Goal: Information Seeking & Learning: Compare options

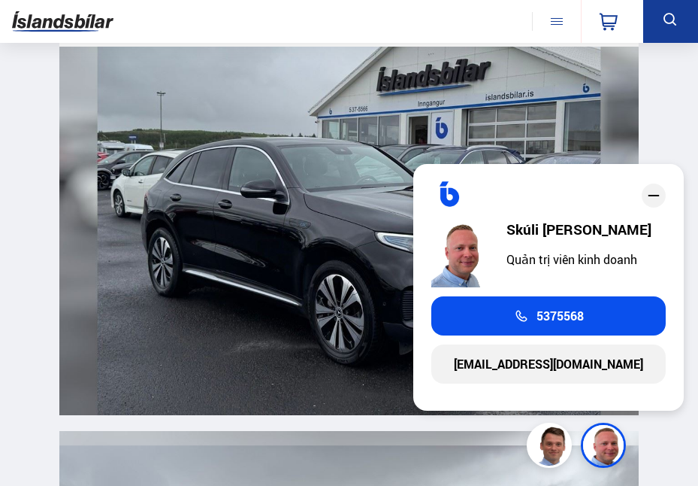
click at [658, 201] on icon "đóng" at bounding box center [654, 195] width 18 height 18
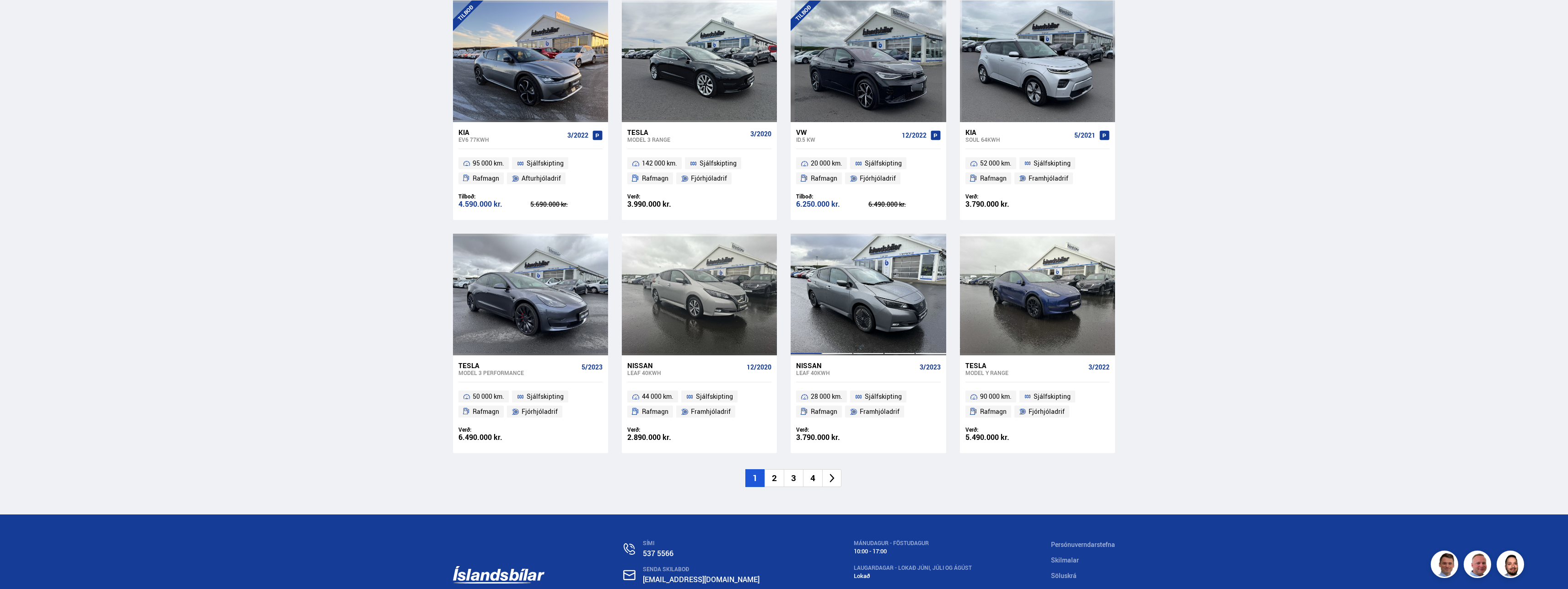
scroll to position [1135, 0]
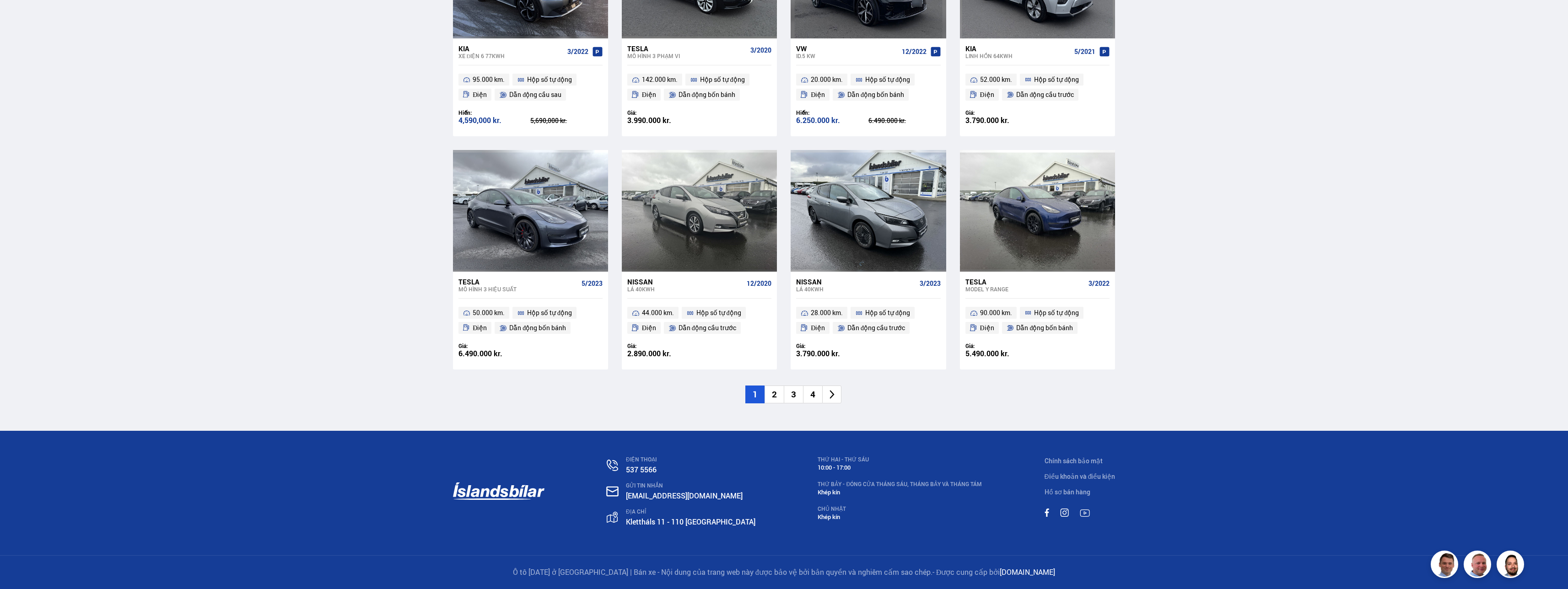
click at [425, 295] on li "4" at bounding box center [813, 394] width 19 height 18
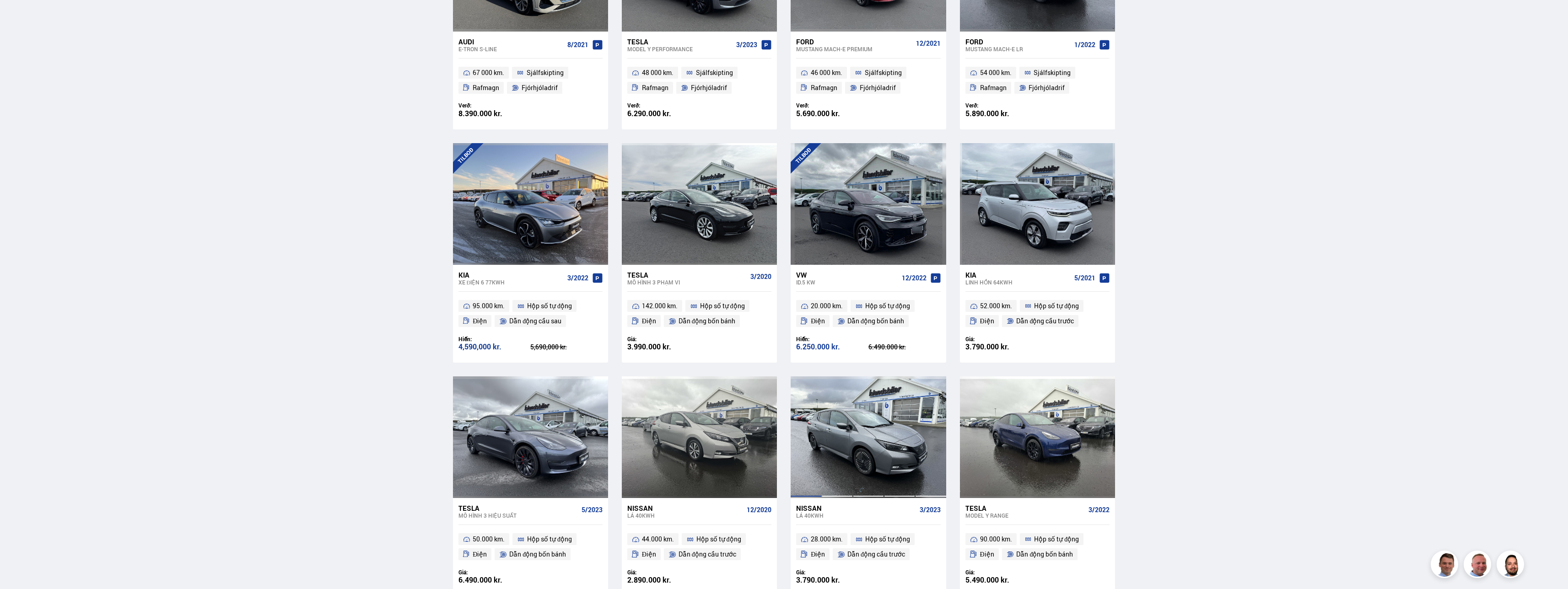
scroll to position [614, 0]
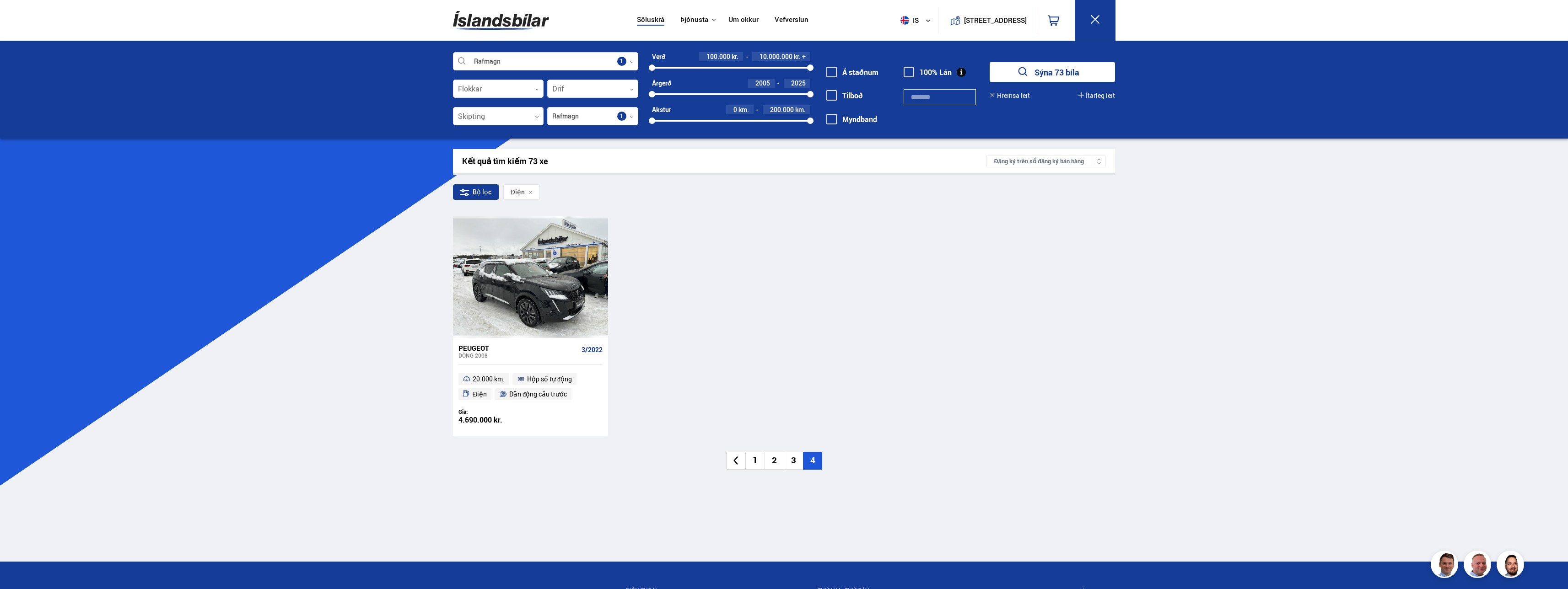
click at [425, 295] on li "3" at bounding box center [794, 461] width 19 height 18
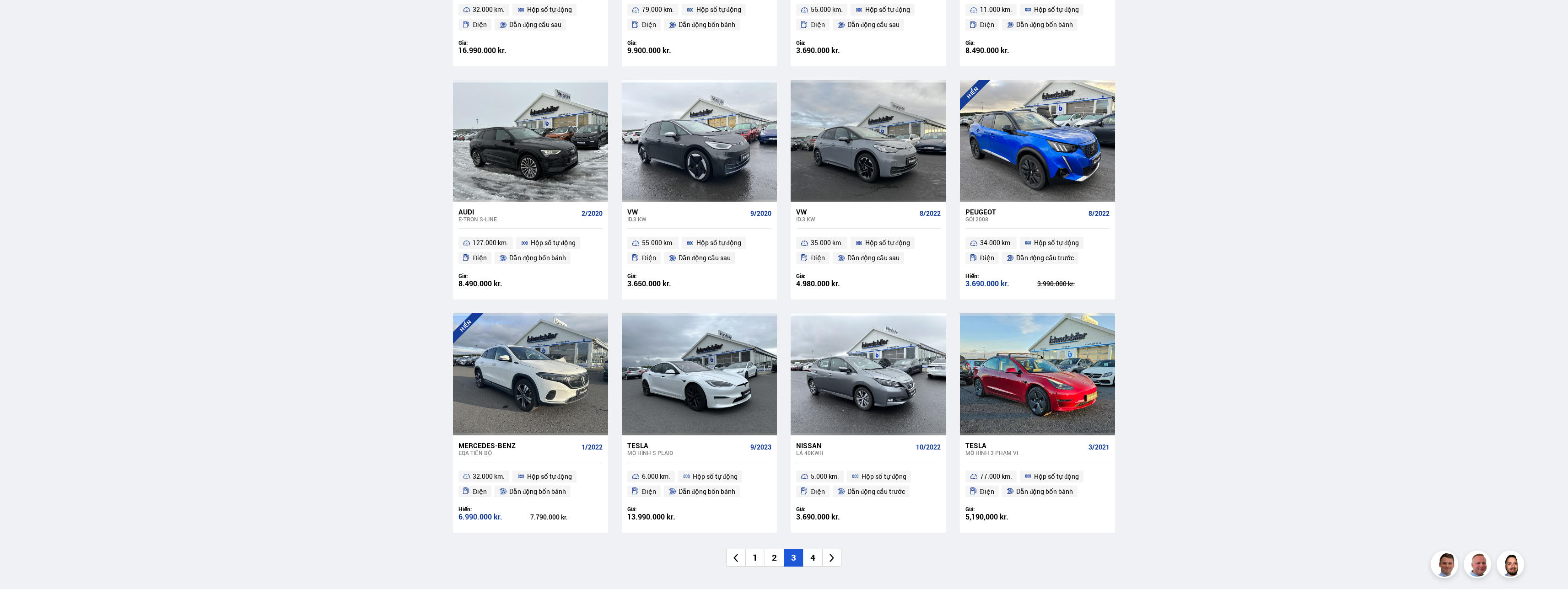
scroll to position [1189, 0]
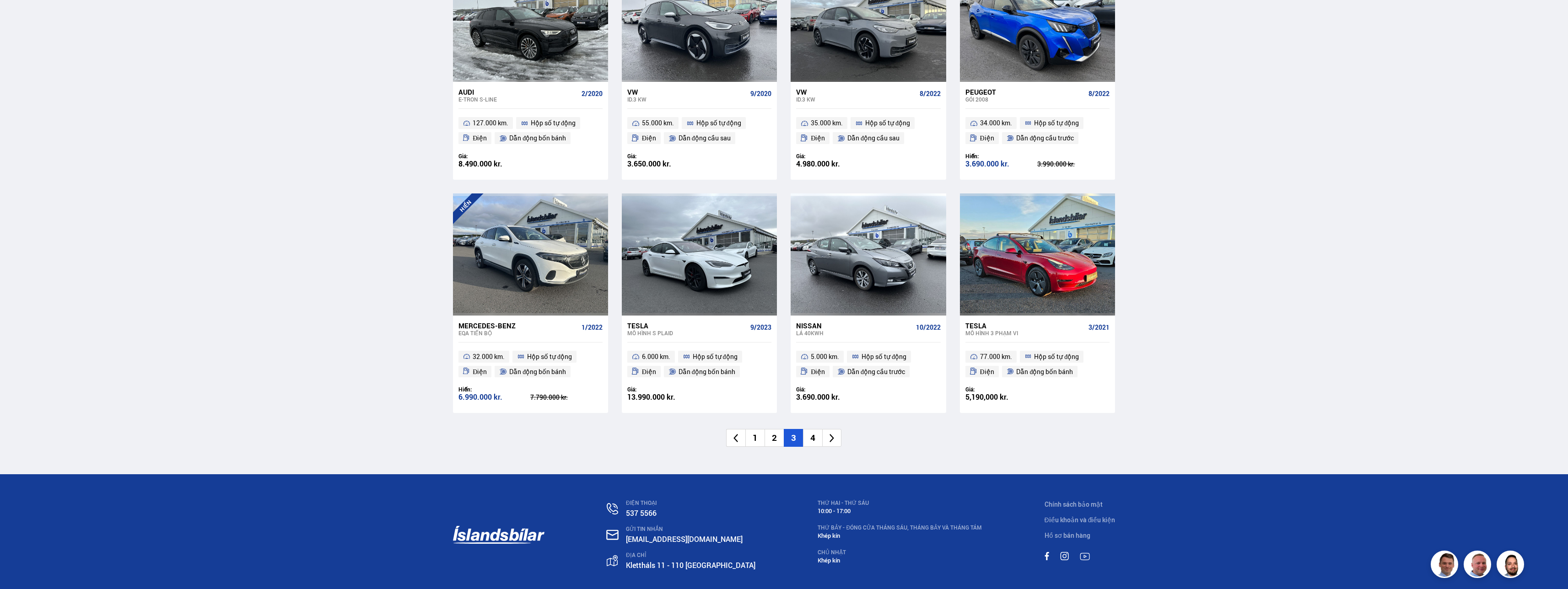
click at [425, 295] on li "2" at bounding box center [774, 437] width 19 height 18
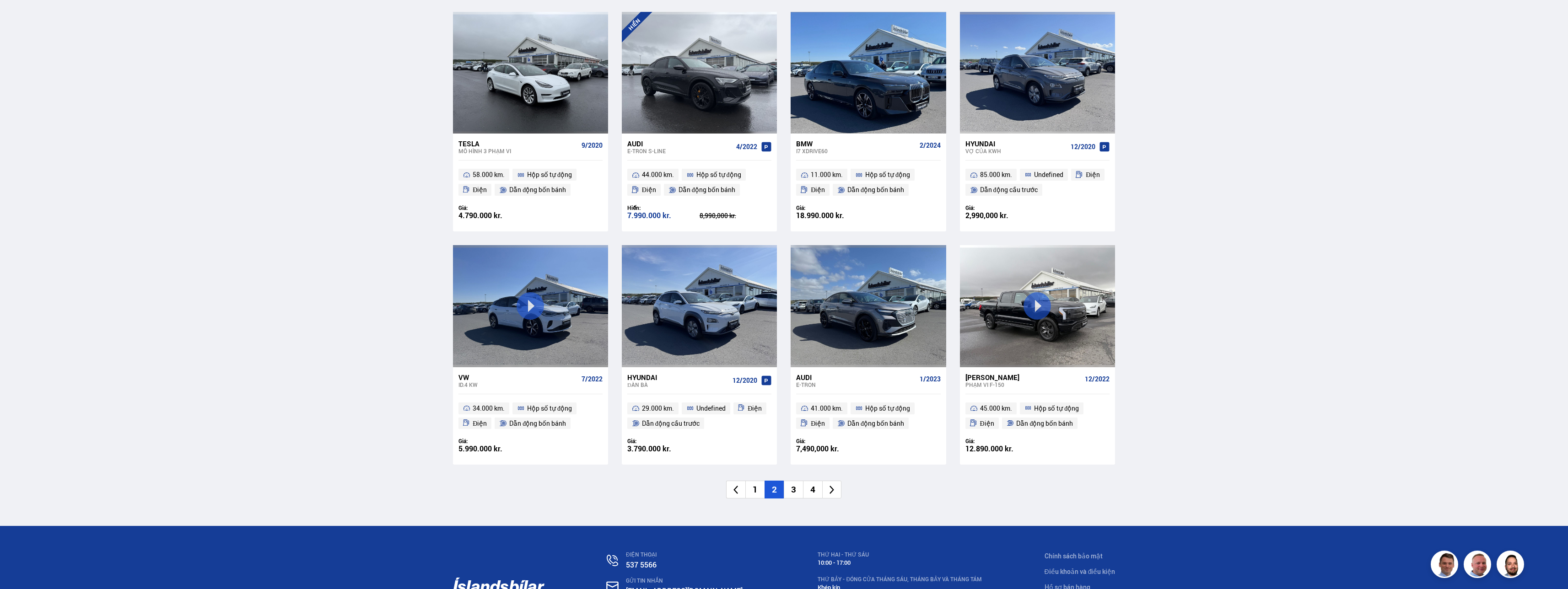
scroll to position [1143, 0]
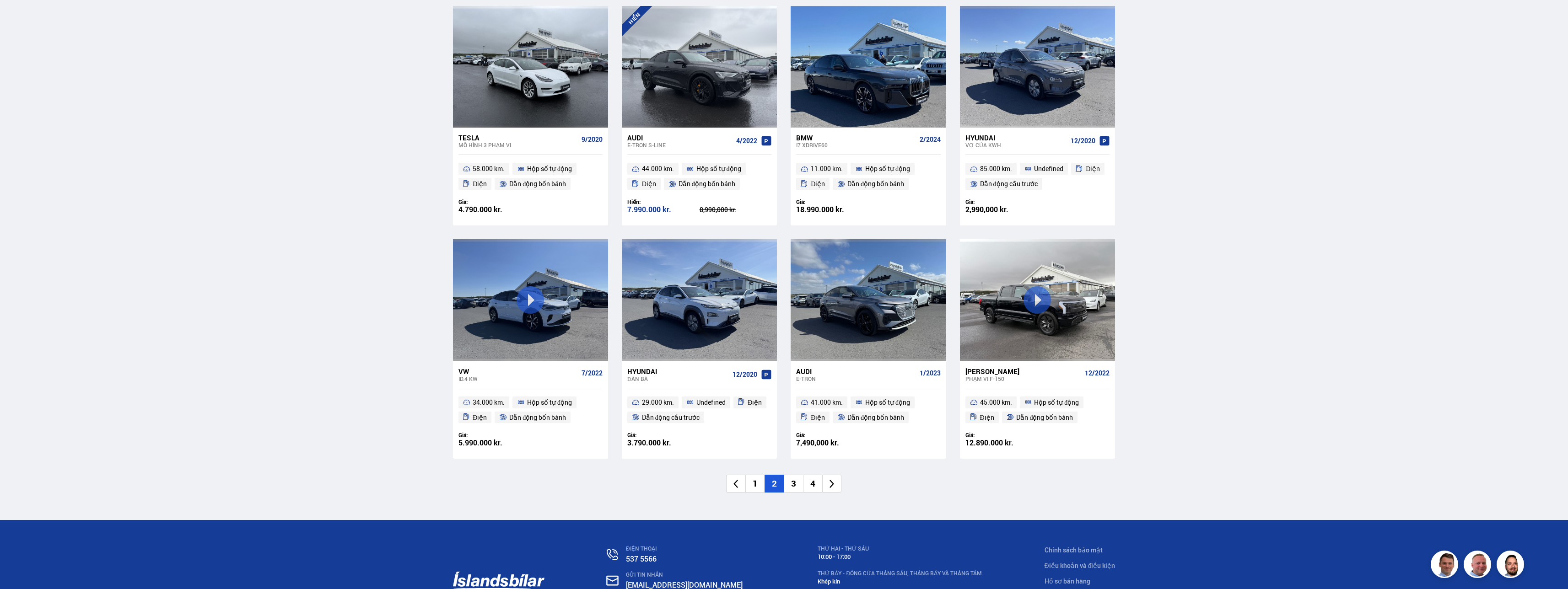
click at [425, 295] on li "3" at bounding box center [794, 483] width 19 height 18
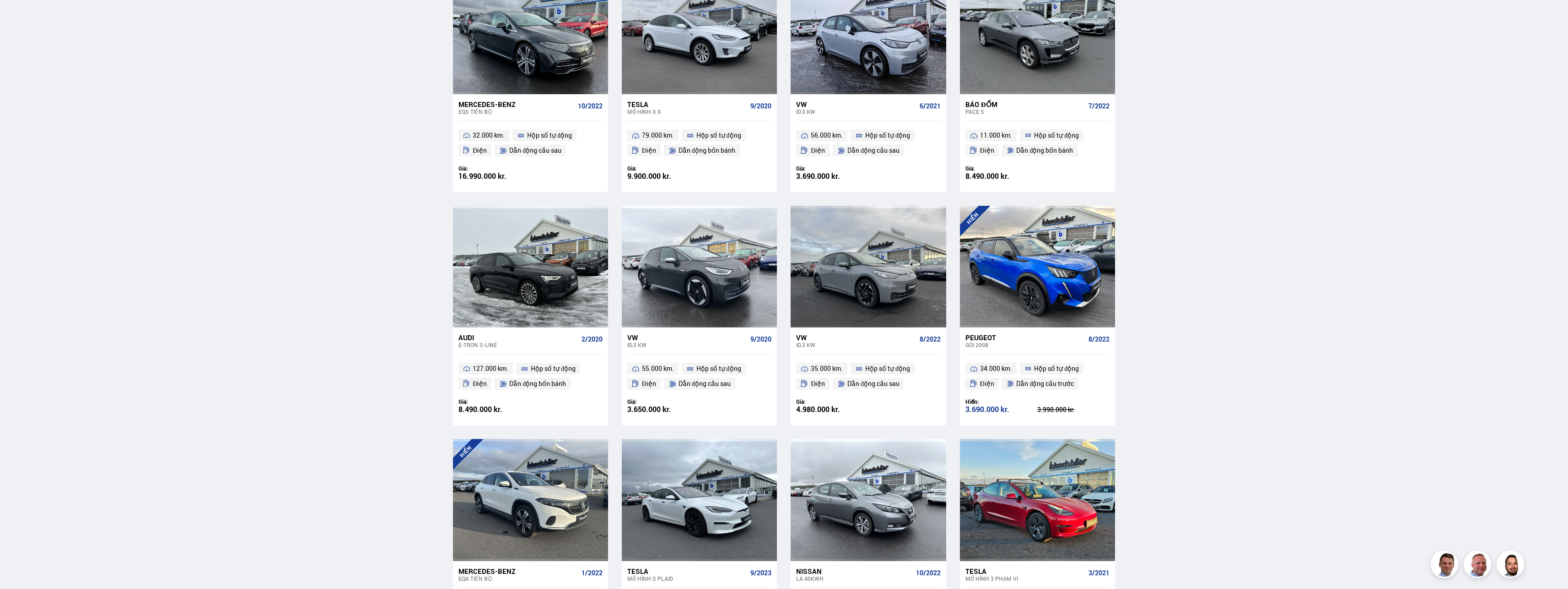
scroll to position [1052, 0]
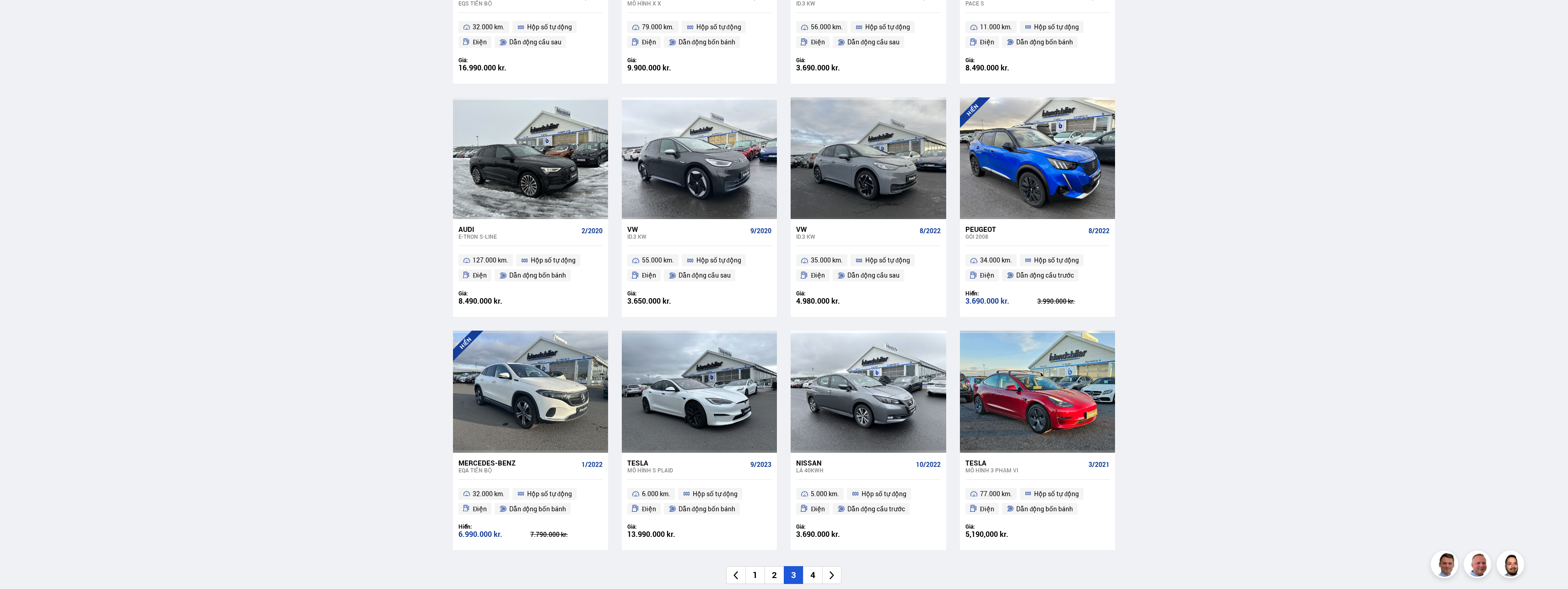
click at [425, 295] on li "1" at bounding box center [755, 575] width 19 height 18
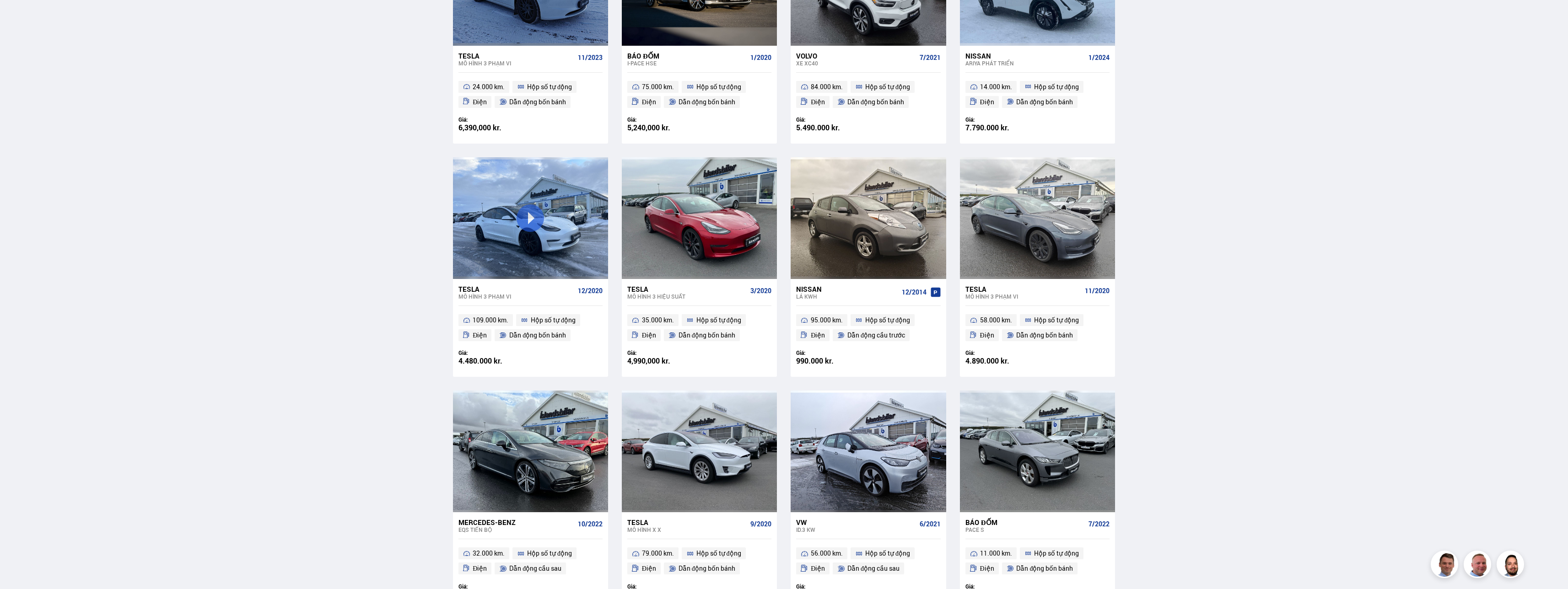
scroll to position [243, 0]
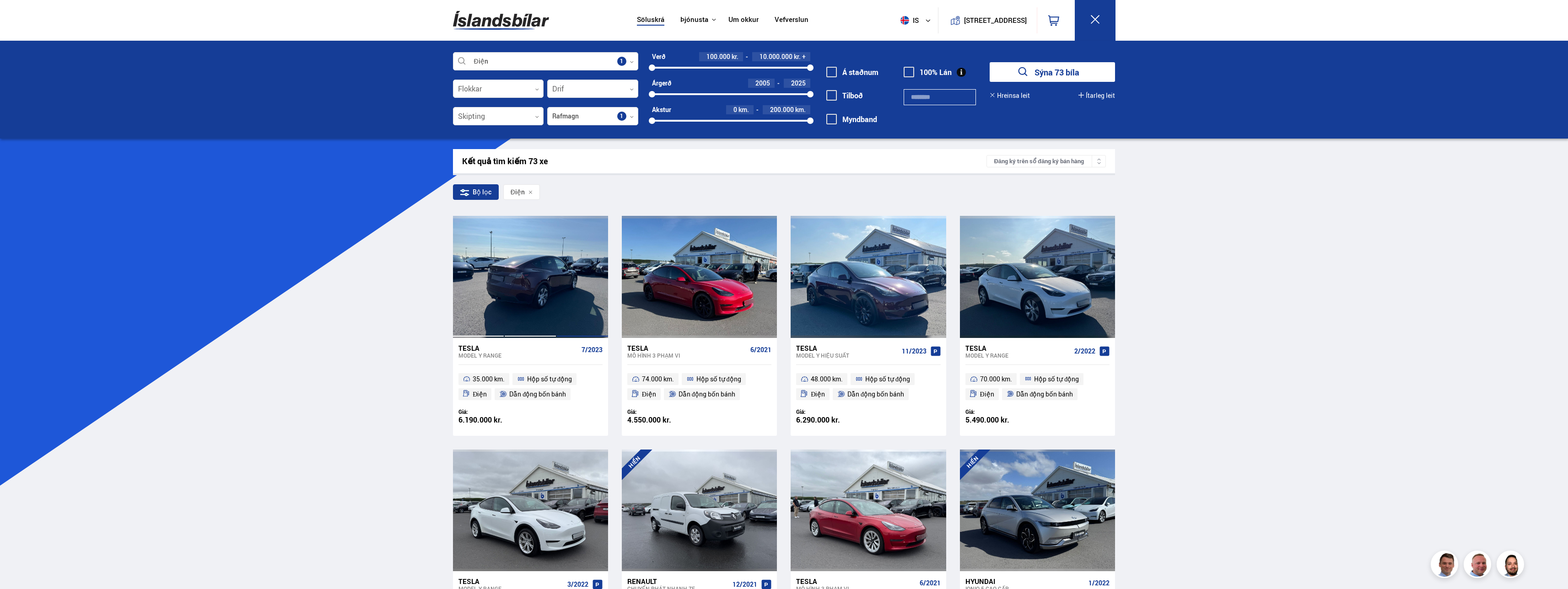
click at [425, 295] on div at bounding box center [583, 277] width 52 height 122
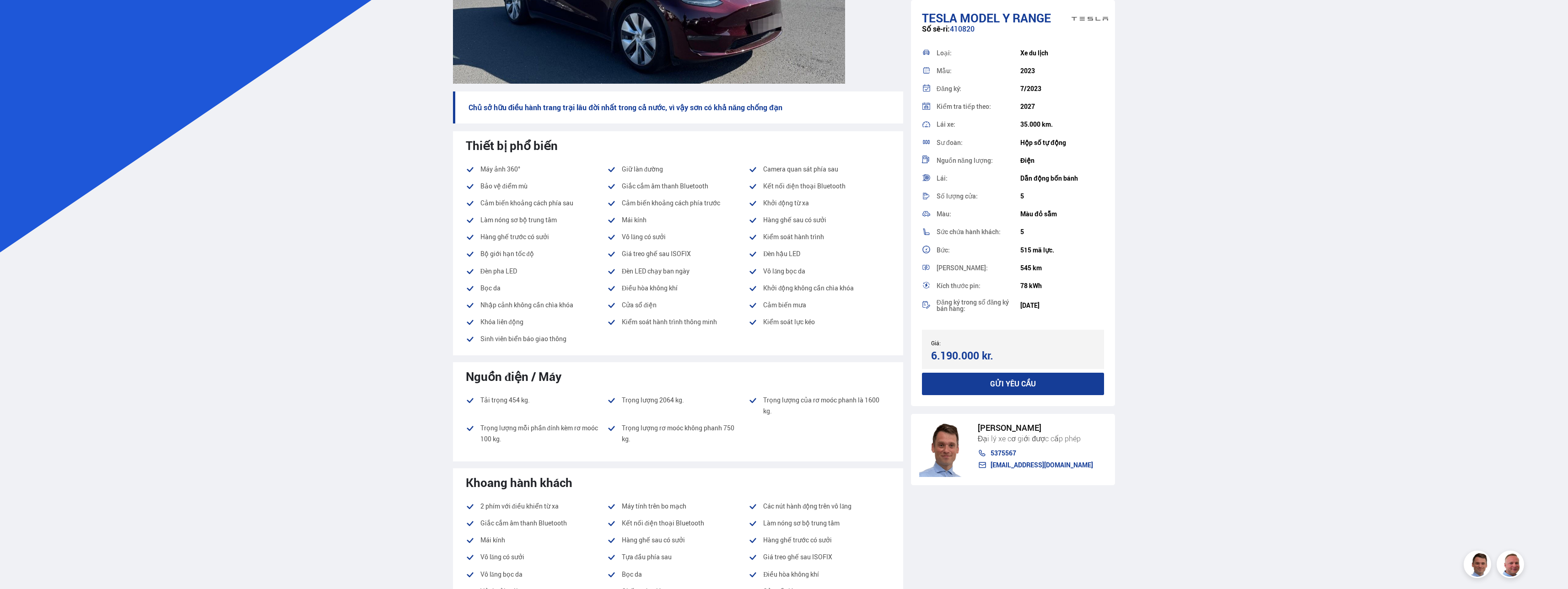
scroll to position [320, 0]
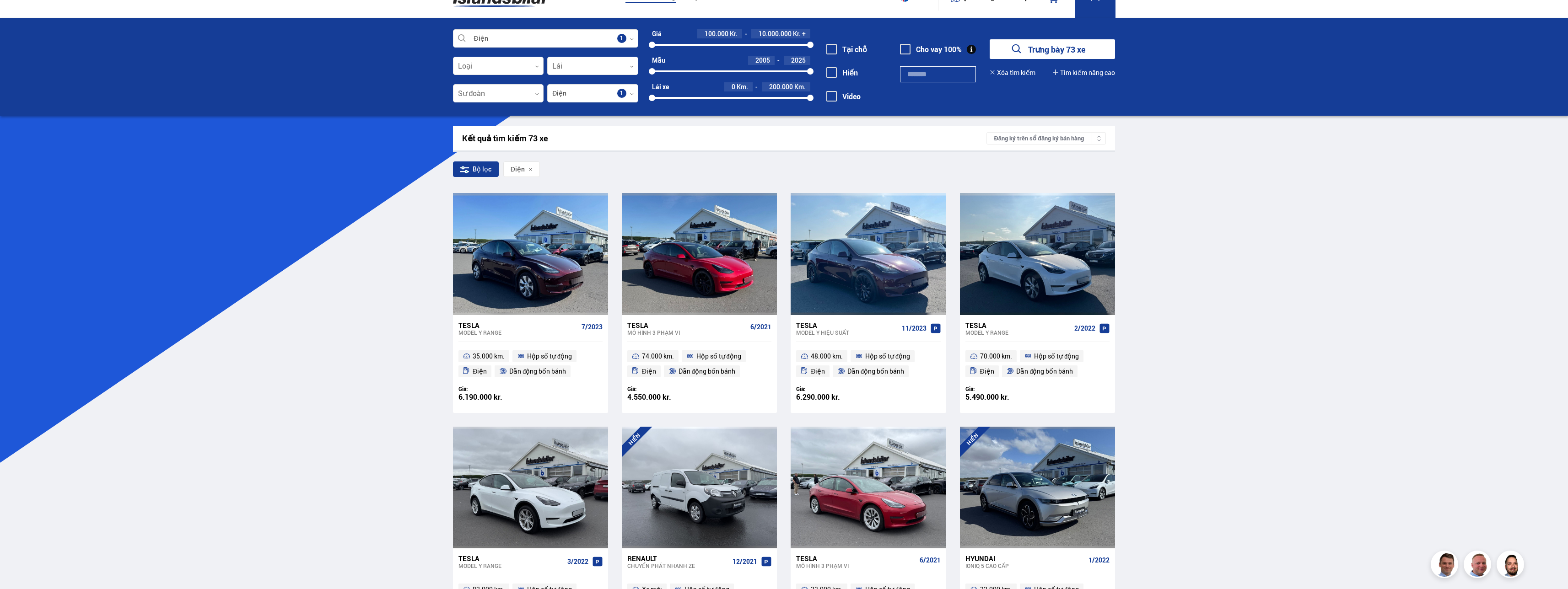
scroll to position [46, 0]
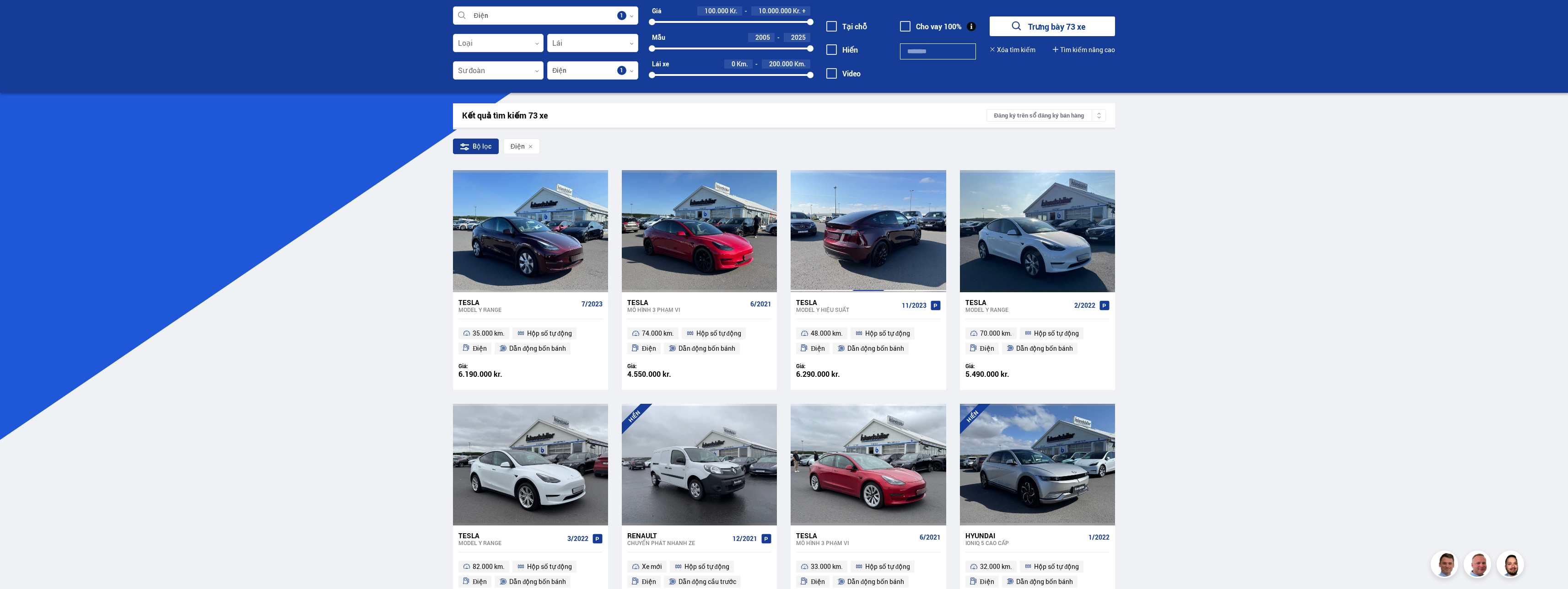
click at [425, 251] on div at bounding box center [868, 231] width 31 height 122
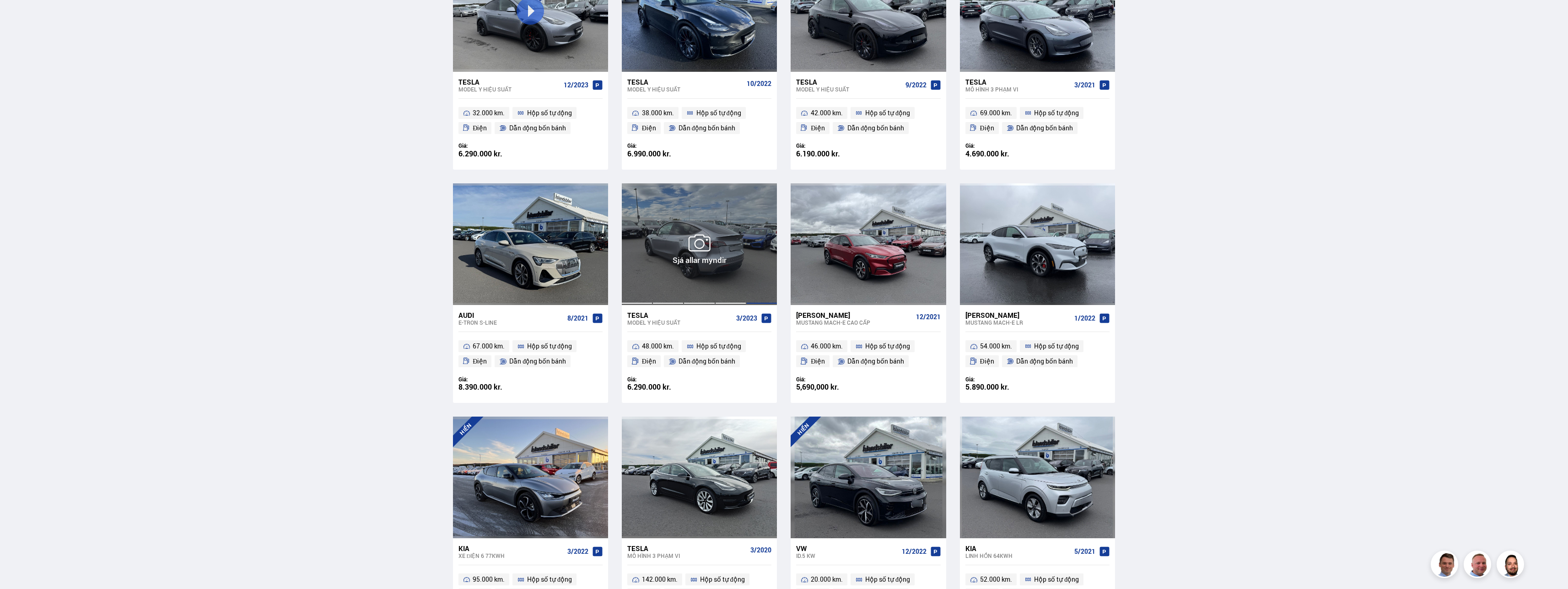
scroll to position [738, 0]
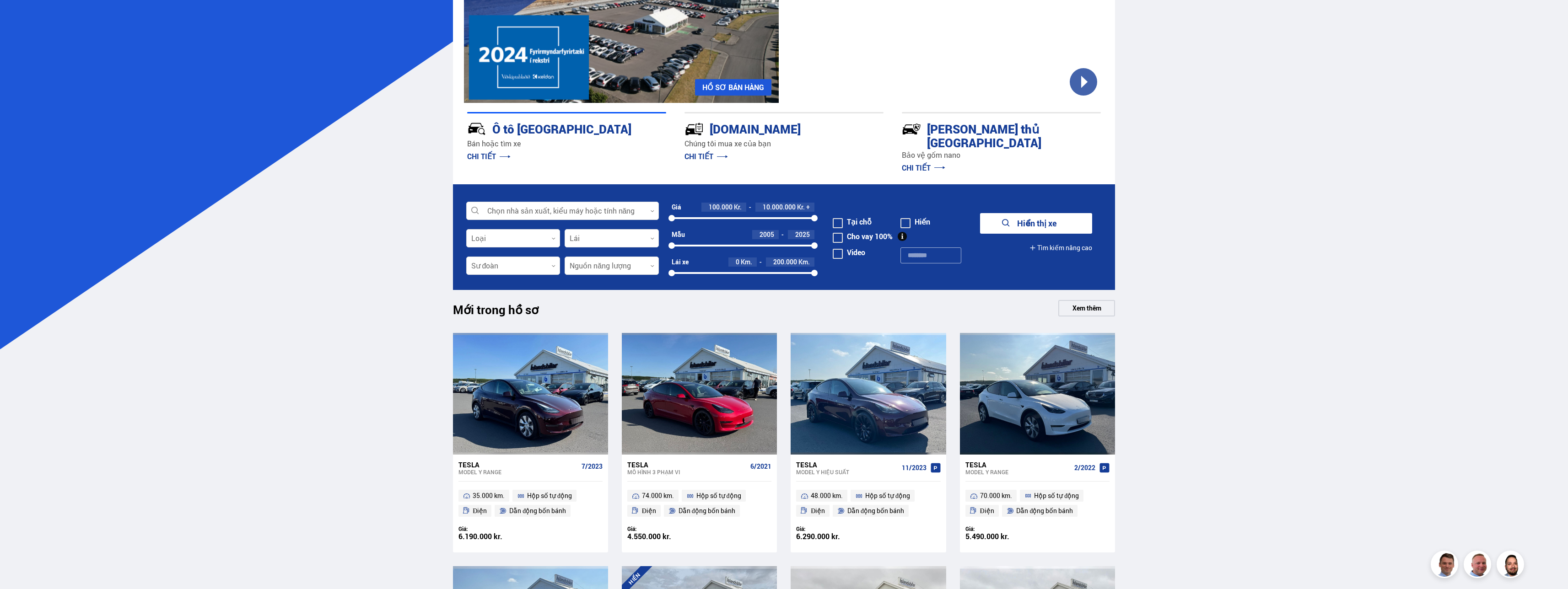
scroll to position [229, 0]
